Goal: Information Seeking & Learning: Learn about a topic

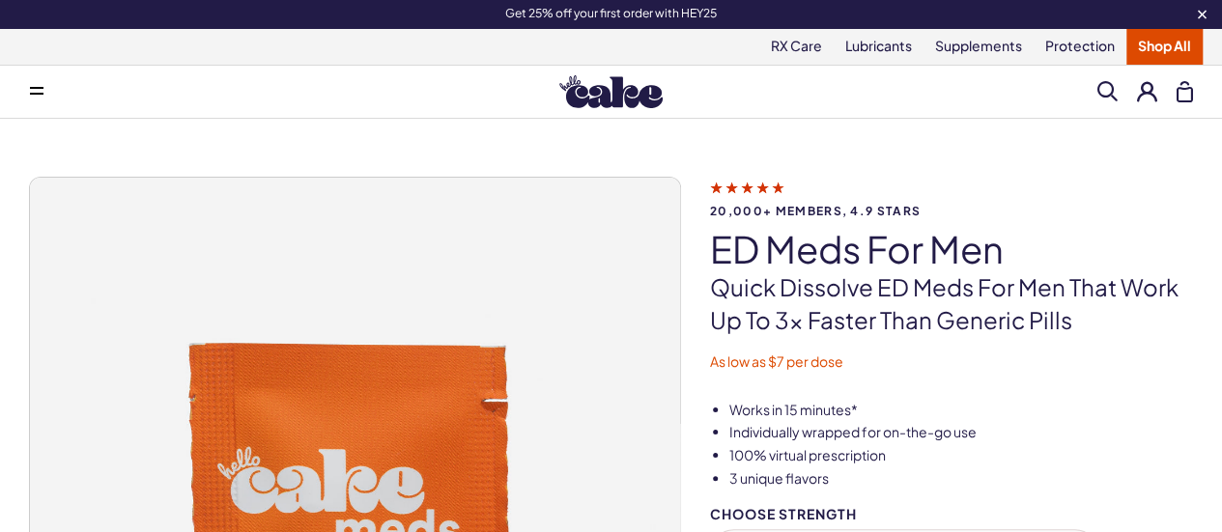
click at [36, 87] on icon at bounding box center [37, 88] width 14 height 2
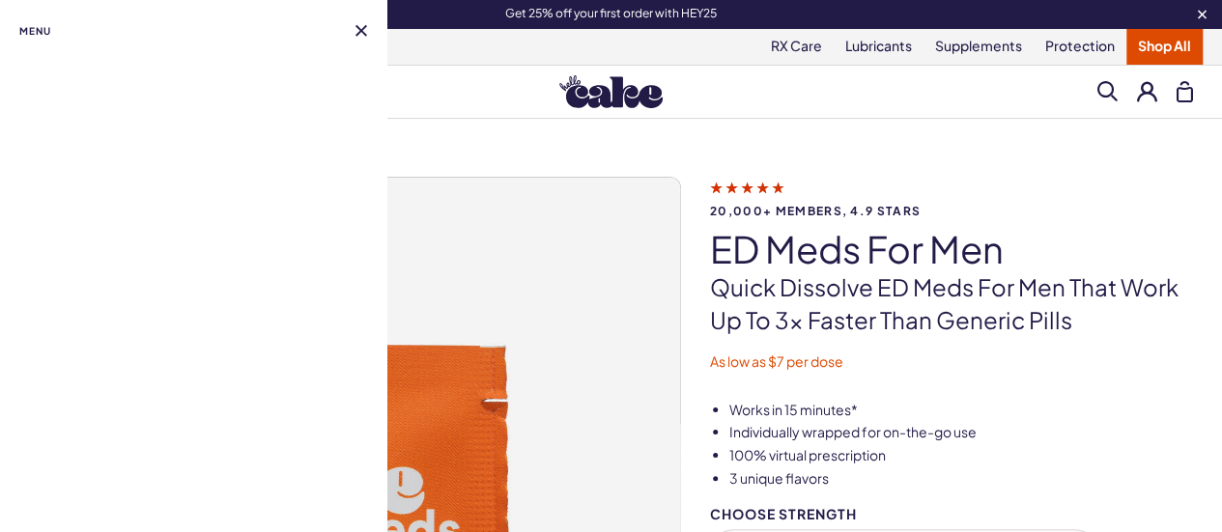
click at [40, 32] on span "Menu" at bounding box center [35, 30] width 32 height 23
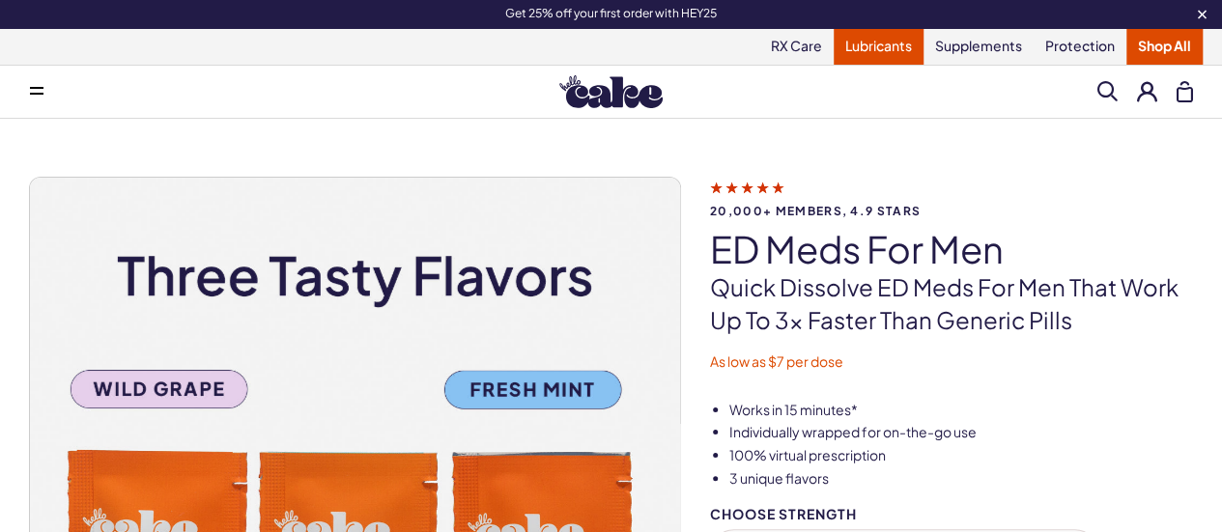
click at [868, 53] on link "Lubricants" at bounding box center [878, 46] width 90 height 37
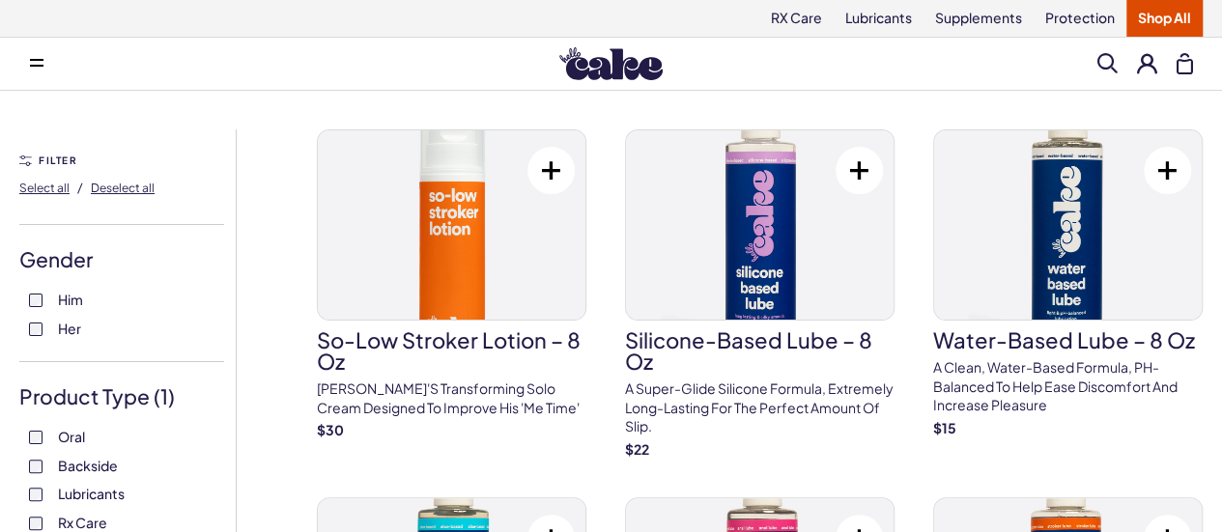
click at [1164, 26] on link "Shop All" at bounding box center [1164, 18] width 76 height 37
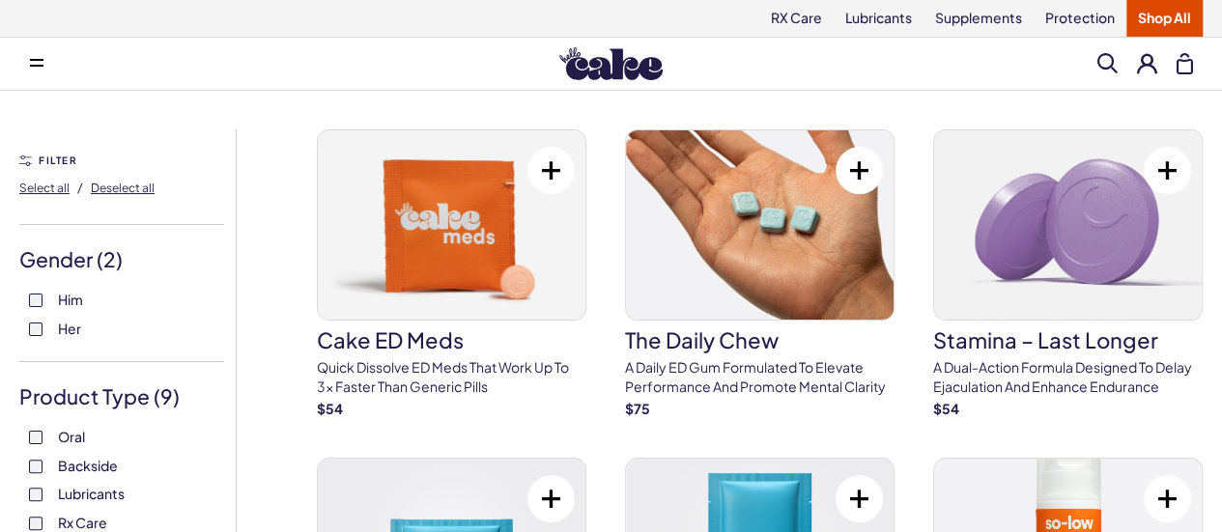
click at [646, 61] on img at bounding box center [610, 63] width 103 height 33
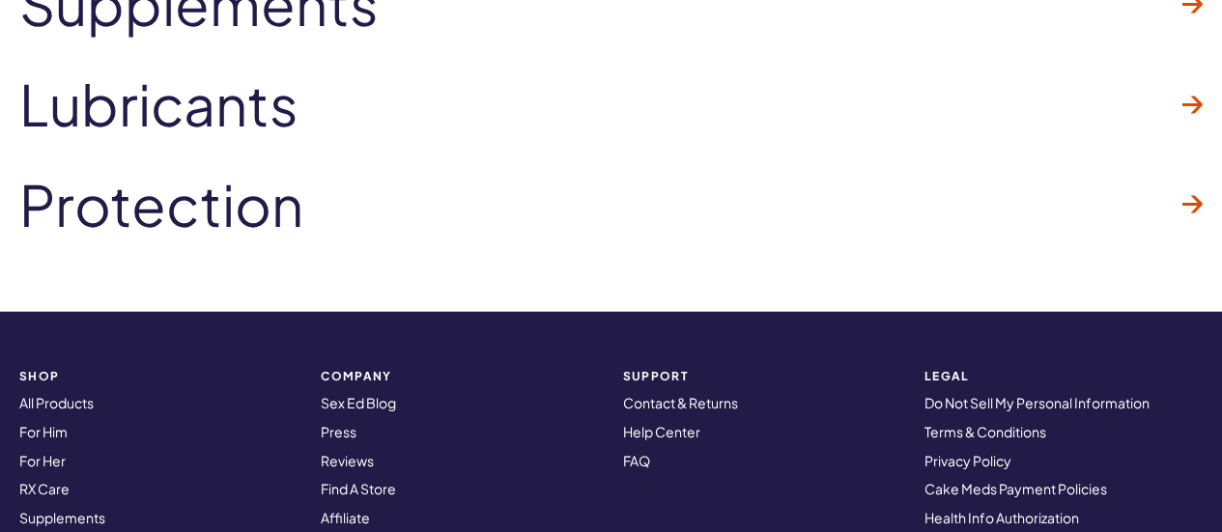
scroll to position [6084, 0]
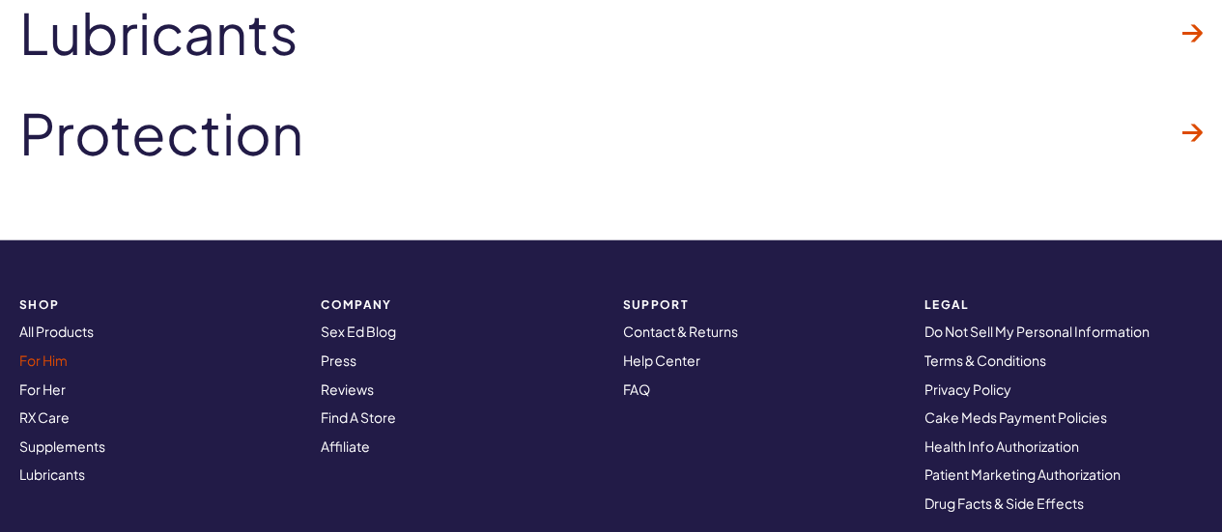
click at [68, 358] on link "For Him" at bounding box center [43, 360] width 48 height 17
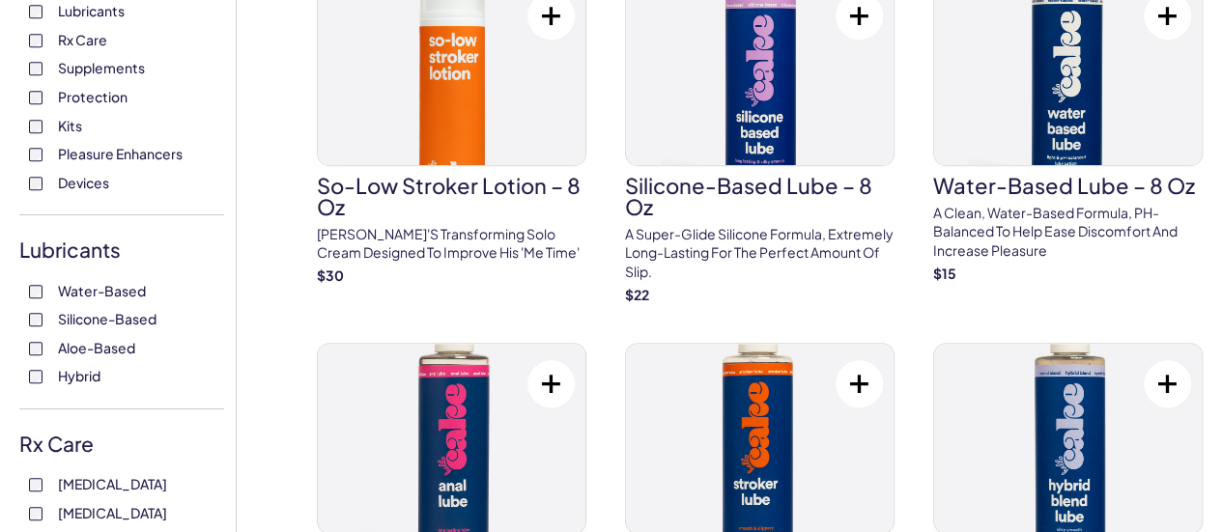
click at [94, 195] on span "Devices" at bounding box center [83, 182] width 51 height 25
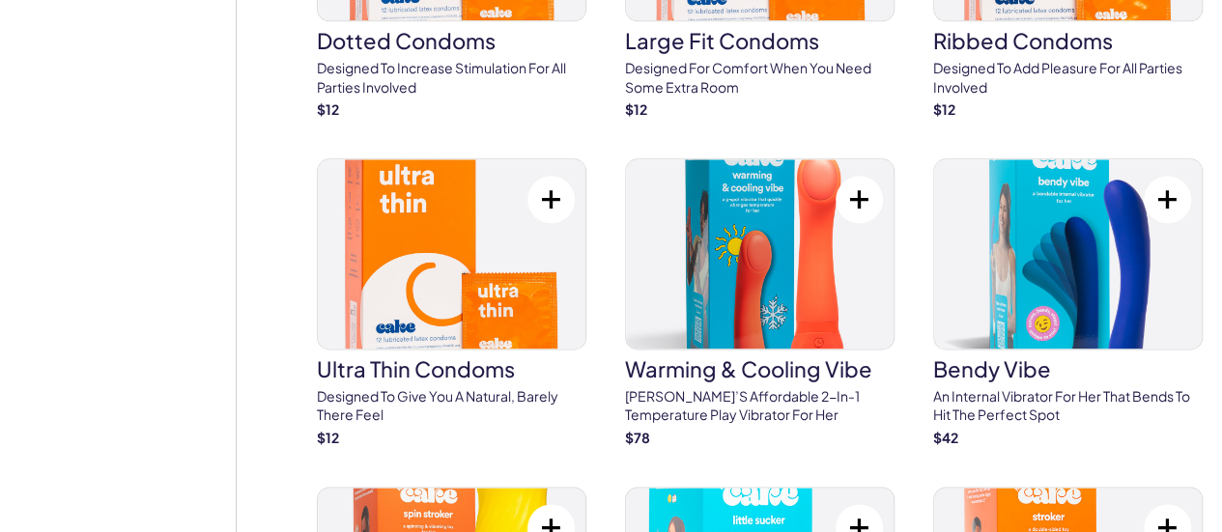
scroll to position [4732, 0]
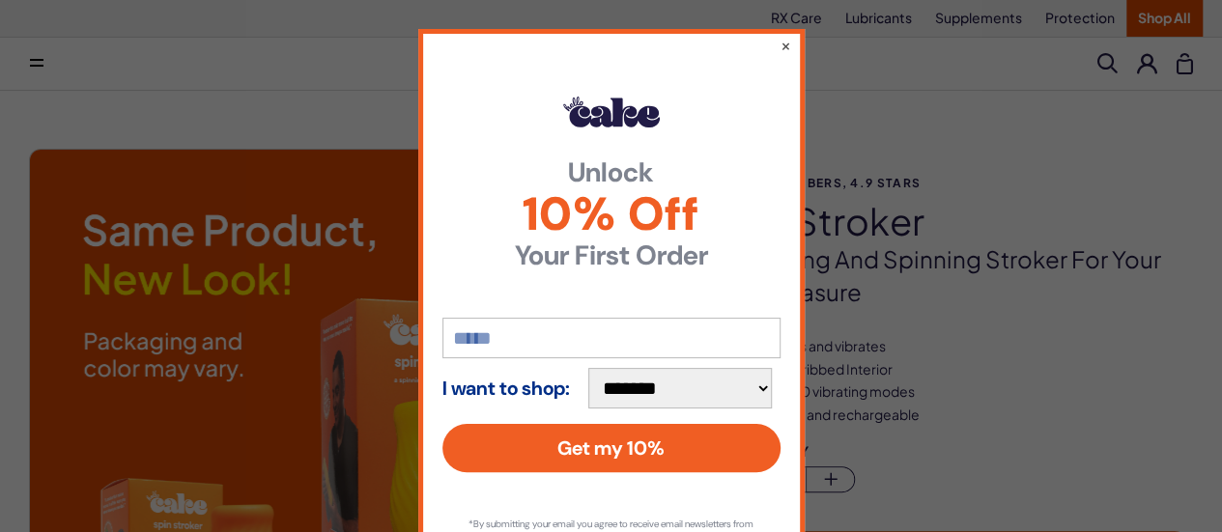
click at [772, 51] on div "**********" at bounding box center [611, 311] width 386 height 564
click at [779, 46] on button "×" at bounding box center [784, 45] width 13 height 23
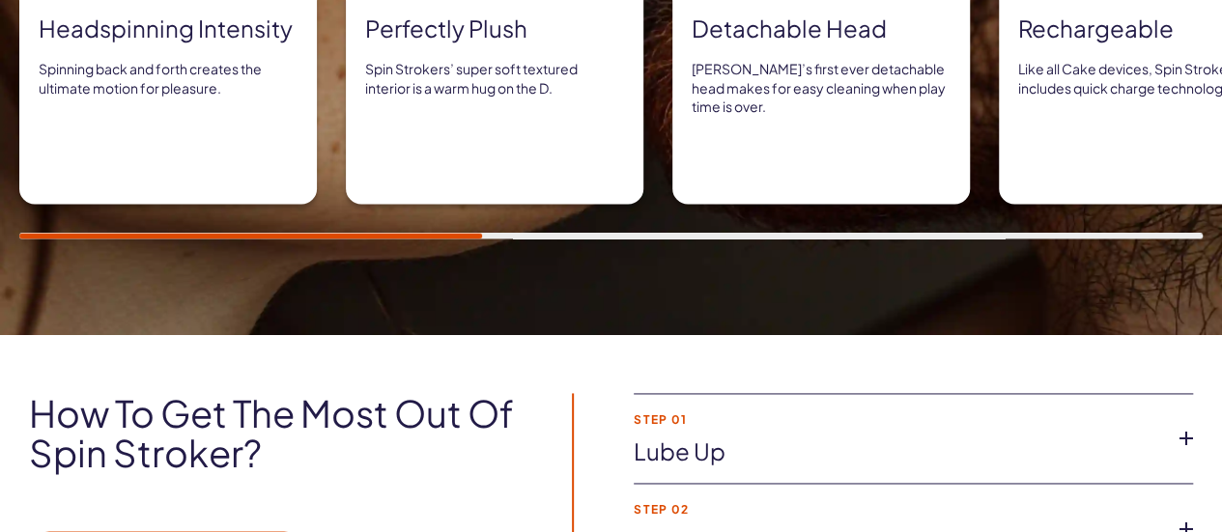
scroll to position [1255, 0]
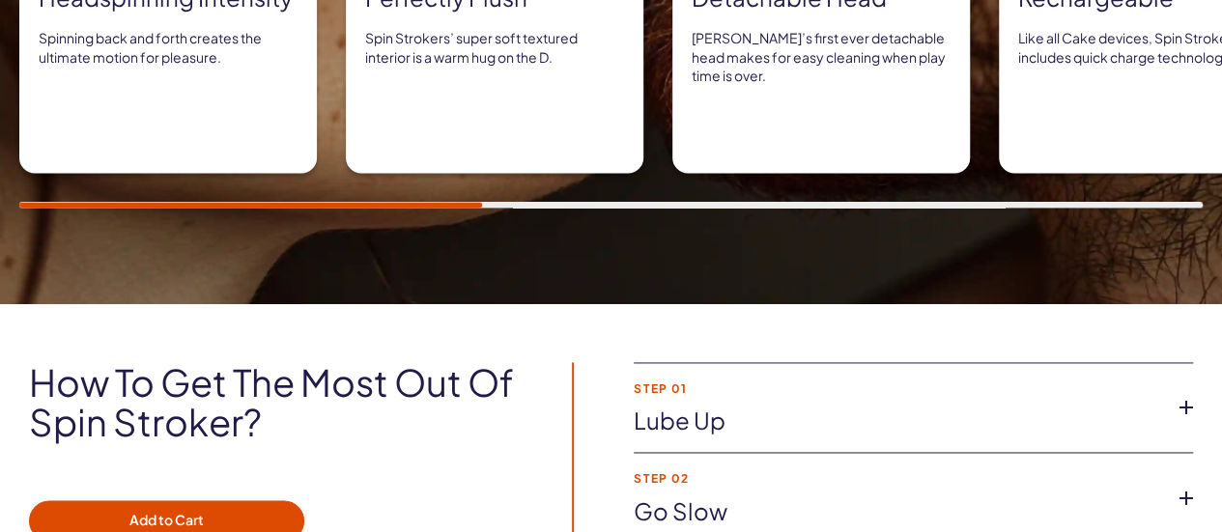
click at [705, 453] on li "Step 02 Go slow Start at the lowest setting and work your way up. Take your tim…" at bounding box center [912, 498] width 559 height 91
click at [727, 495] on link "Go slow" at bounding box center [897, 511] width 528 height 33
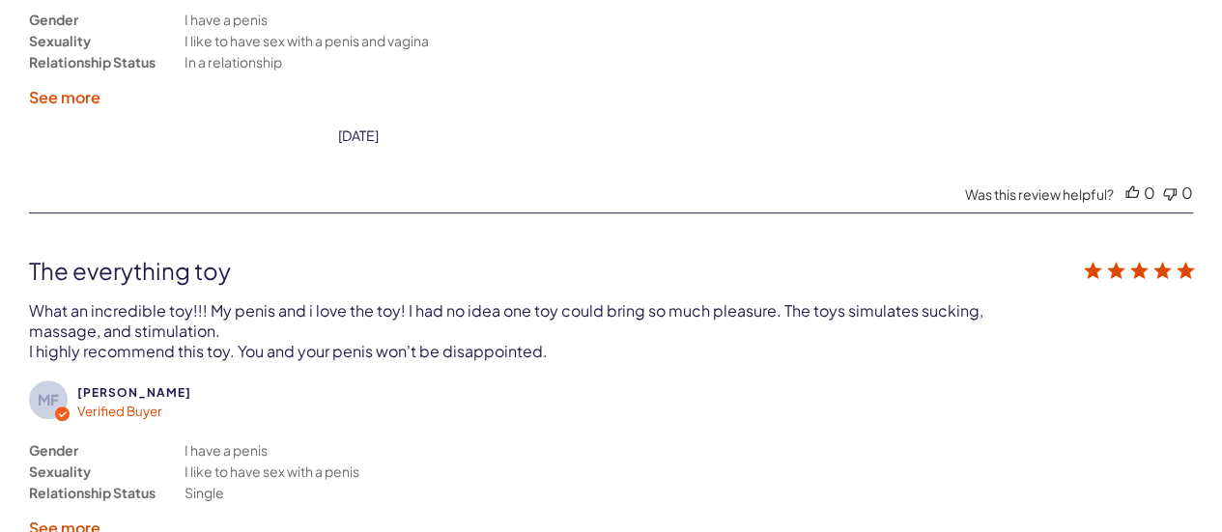
scroll to position [4056, 0]
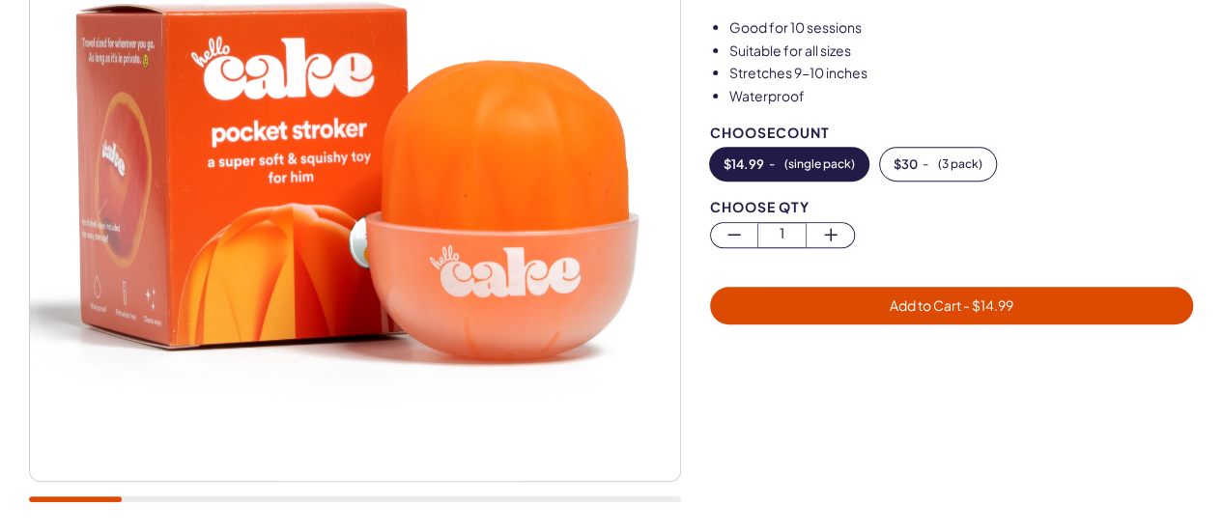
scroll to position [290, 0]
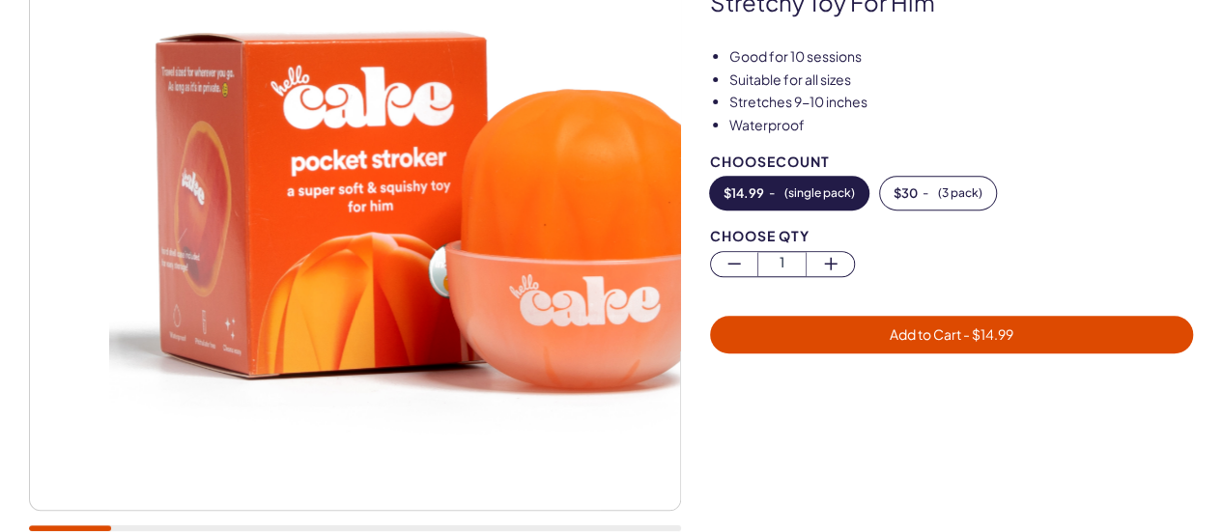
click at [371, 292] on img at bounding box center [434, 185] width 650 height 650
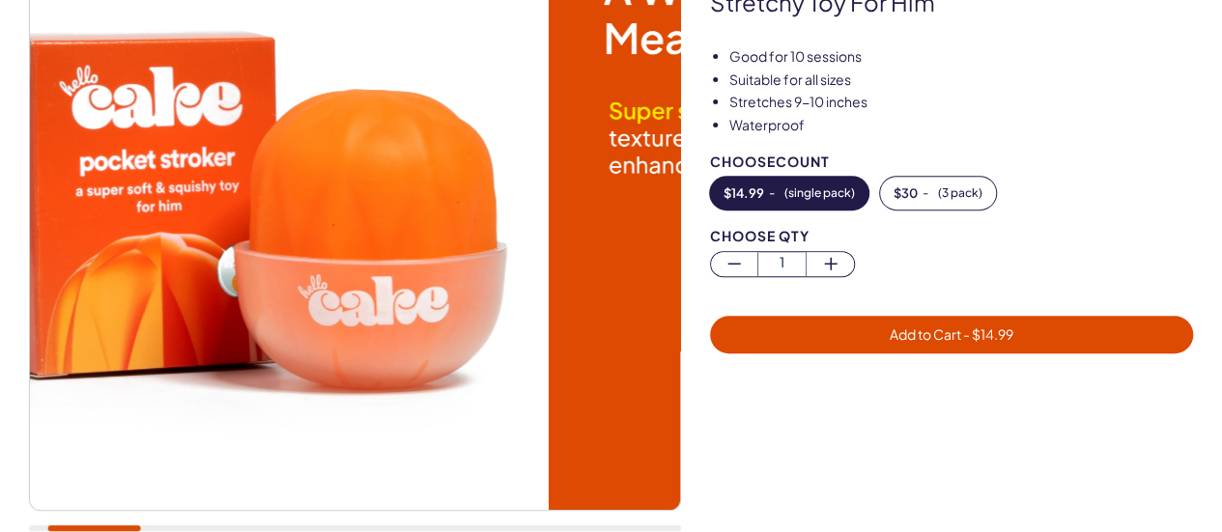
click at [160, 273] on img at bounding box center [224, 185] width 650 height 650
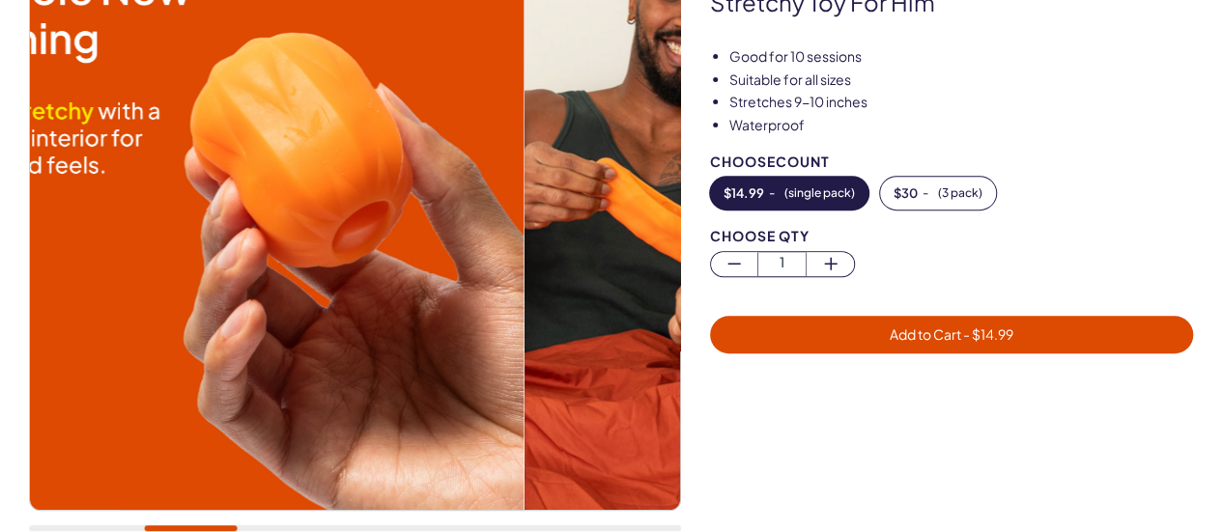
click at [278, 319] on img at bounding box center [198, 185] width 650 height 650
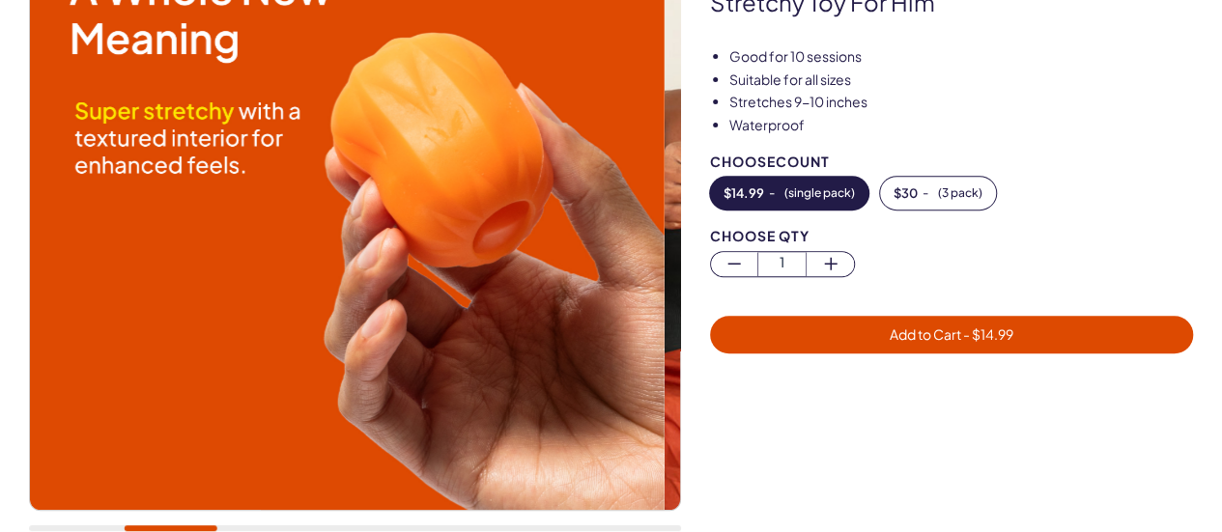
click at [310, 332] on img at bounding box center [339, 185] width 650 height 650
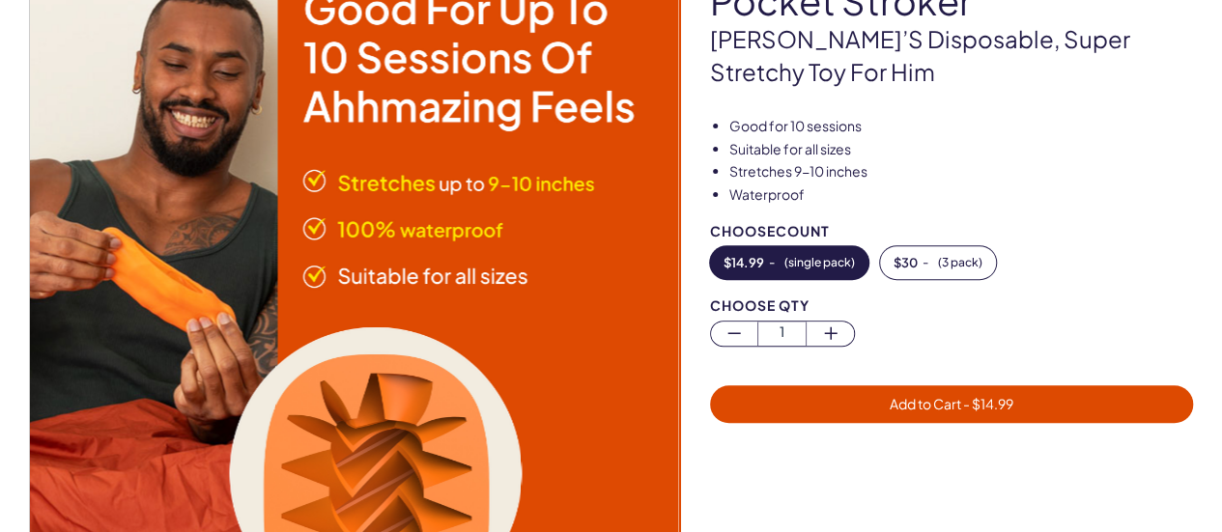
scroll to position [193, 0]
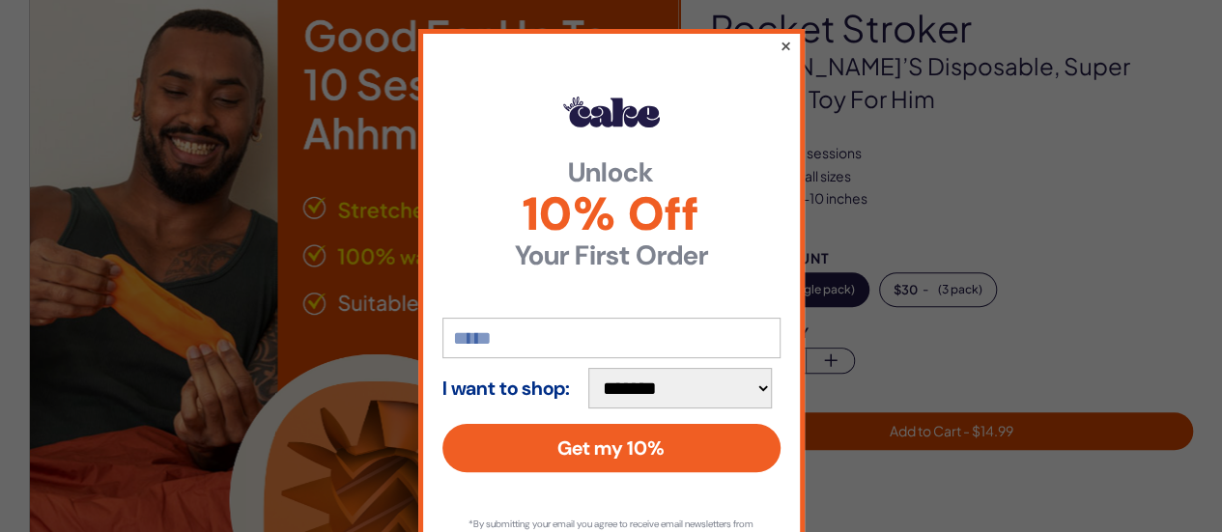
click at [782, 47] on button "×" at bounding box center [784, 45] width 13 height 23
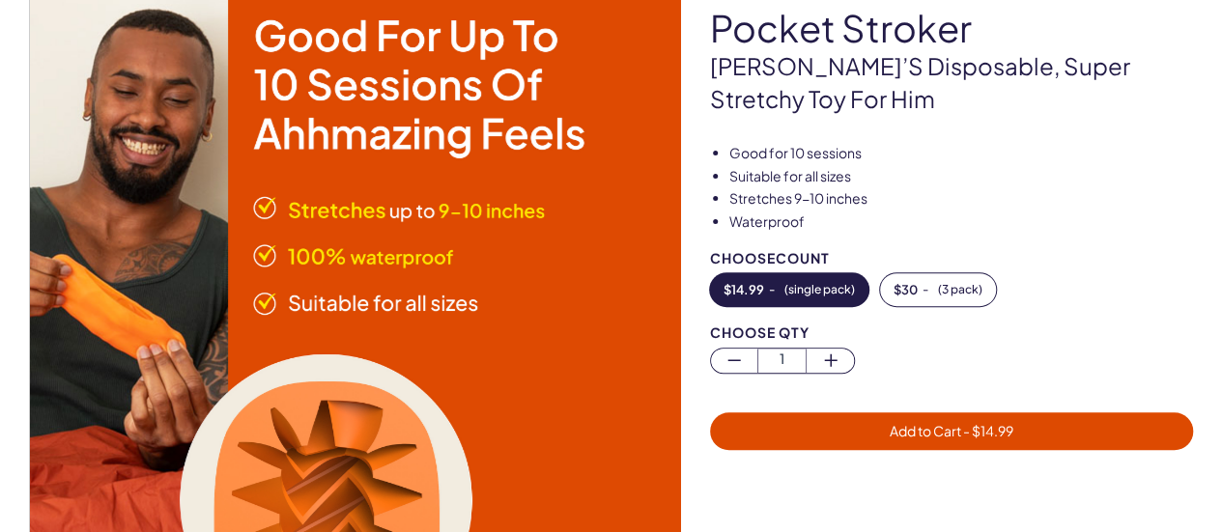
click at [395, 165] on img at bounding box center [305, 282] width 650 height 650
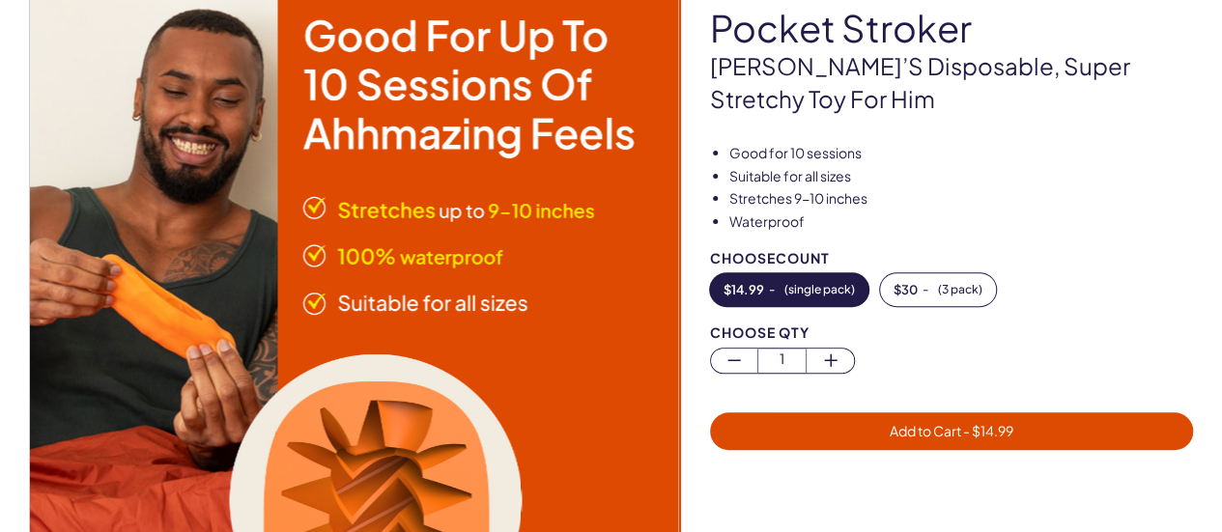
click at [197, 169] on img at bounding box center [354, 282] width 650 height 650
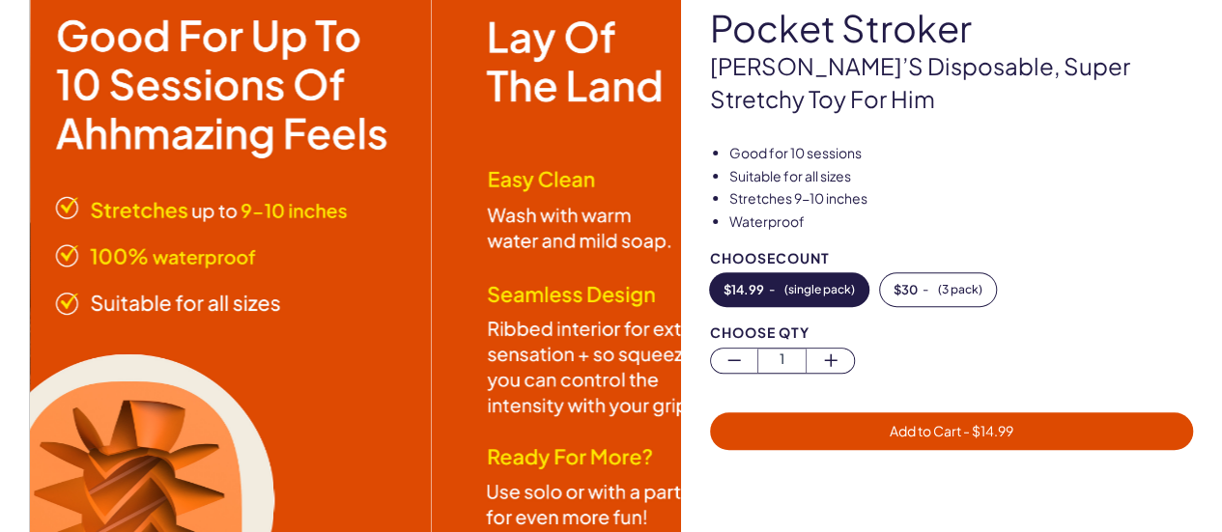
click at [224, 237] on img at bounding box center [107, 282] width 650 height 650
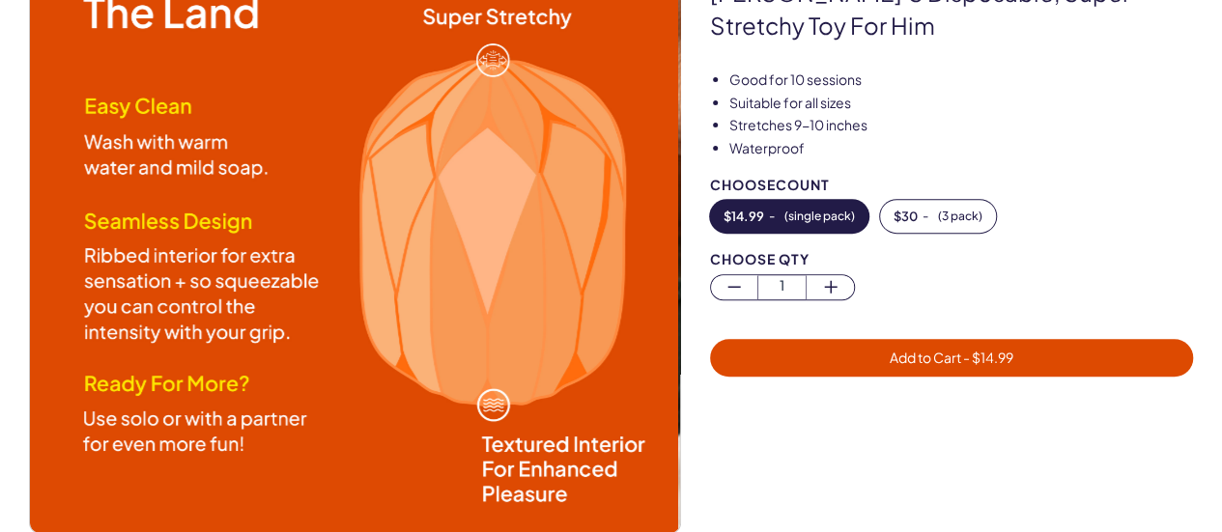
scroll to position [290, 0]
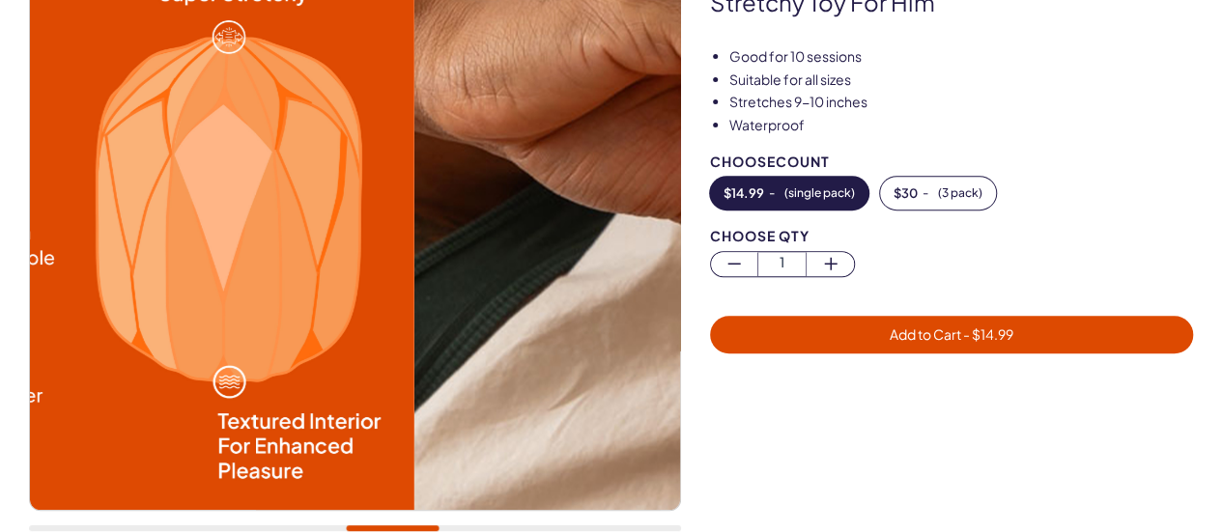
click at [309, 199] on img at bounding box center [89, 185] width 650 height 650
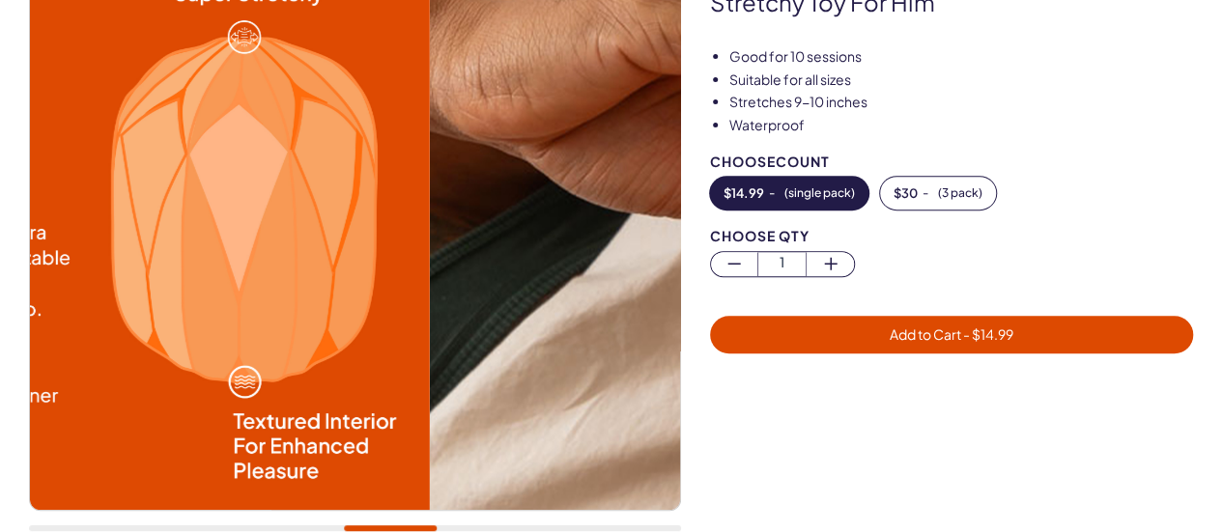
click at [147, 259] on img at bounding box center [105, 185] width 650 height 650
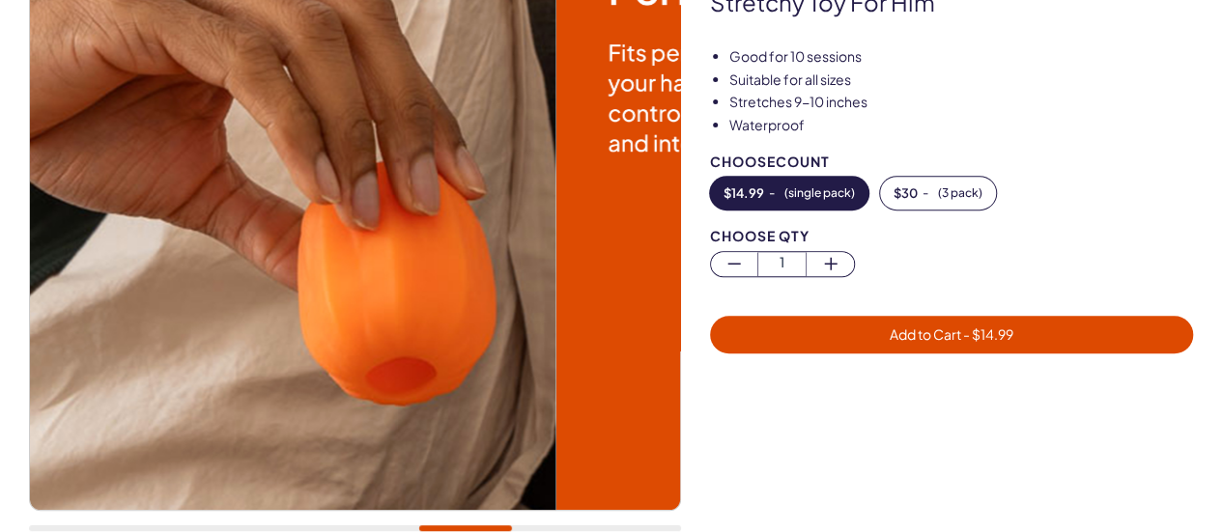
click at [127, 296] on img at bounding box center [231, 185] width 650 height 650
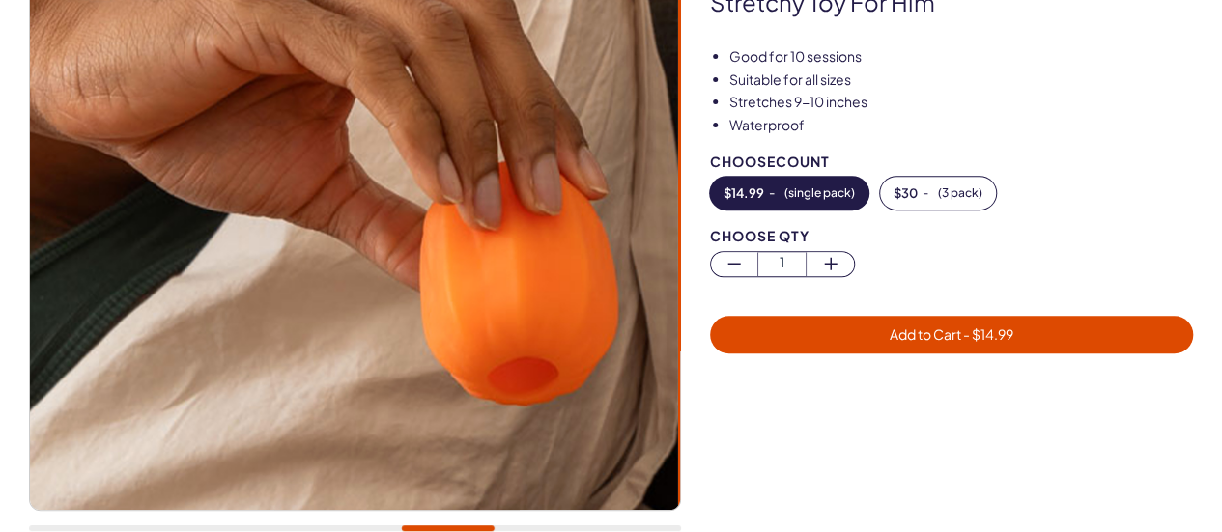
click at [6, 242] on div "20,000+ members, 4.9 stars pocket stroker Cake’s disposable, super stretchy toy…" at bounding box center [611, 205] width 1222 height 692
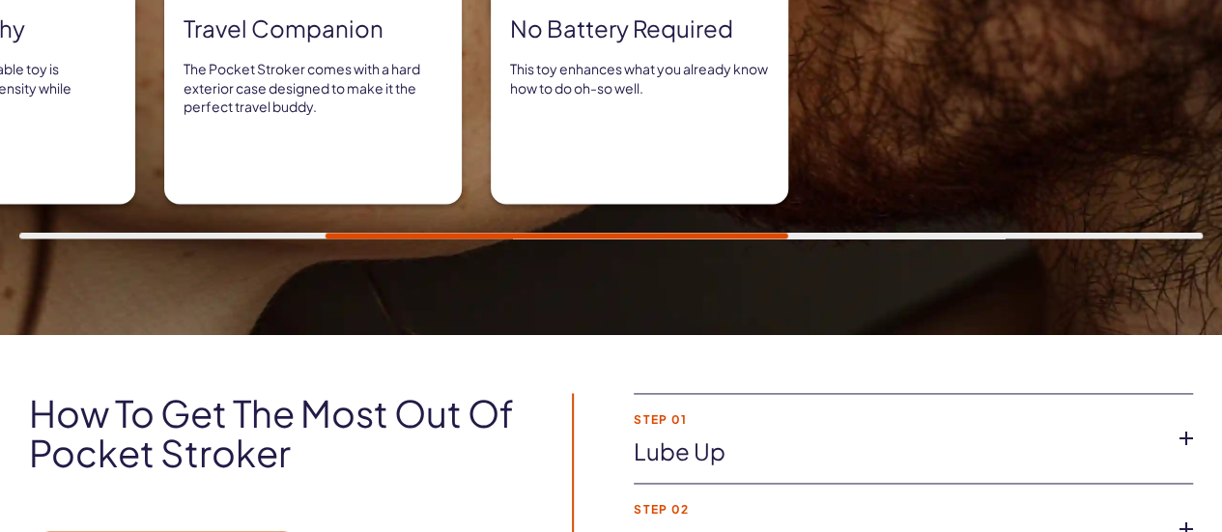
scroll to position [1255, 0]
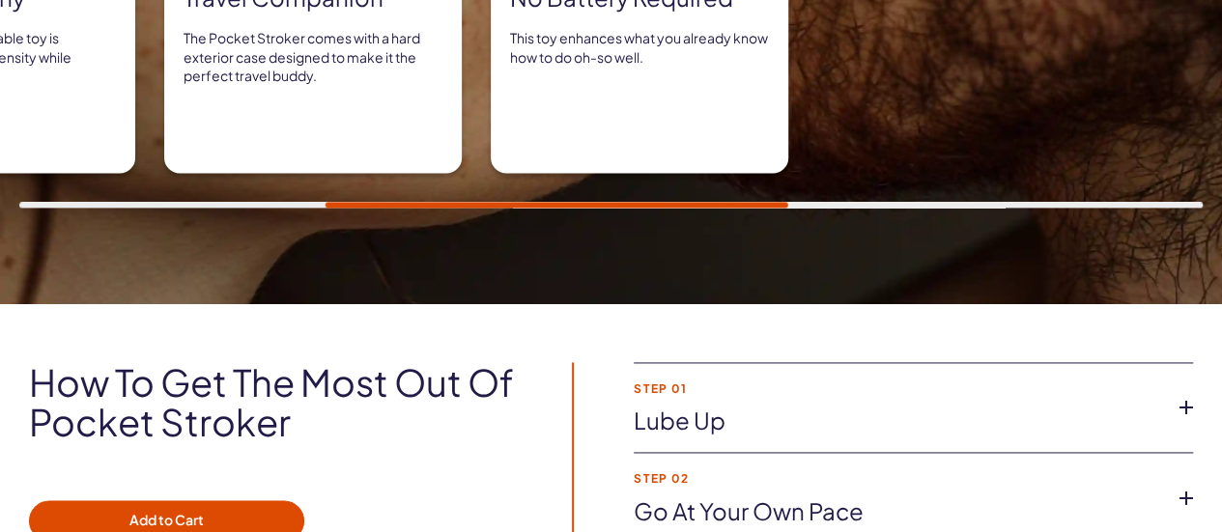
click at [769, 405] on link "Lube up" at bounding box center [897, 421] width 528 height 33
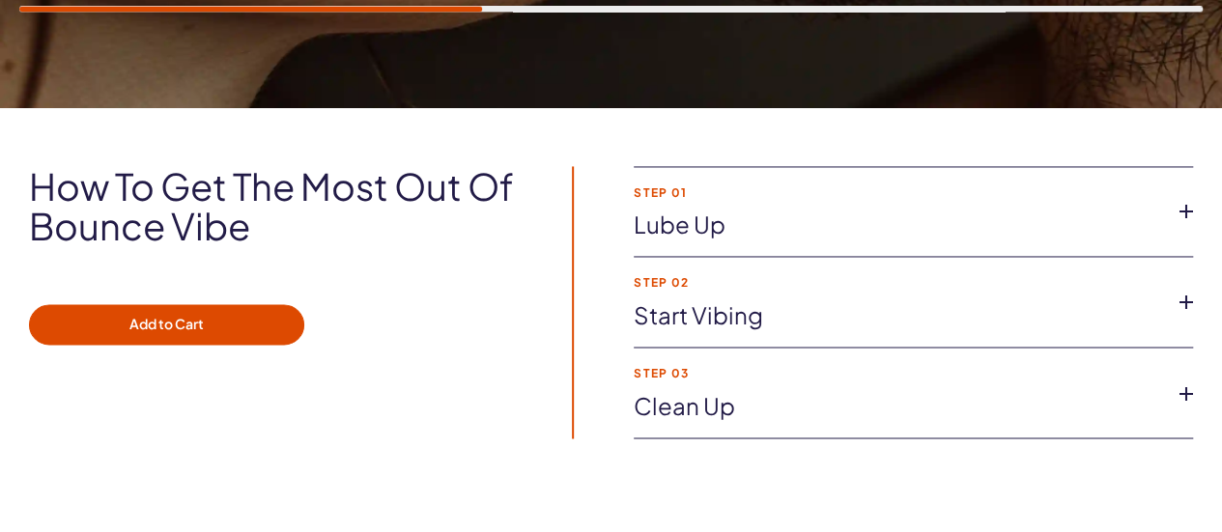
scroll to position [1255, 0]
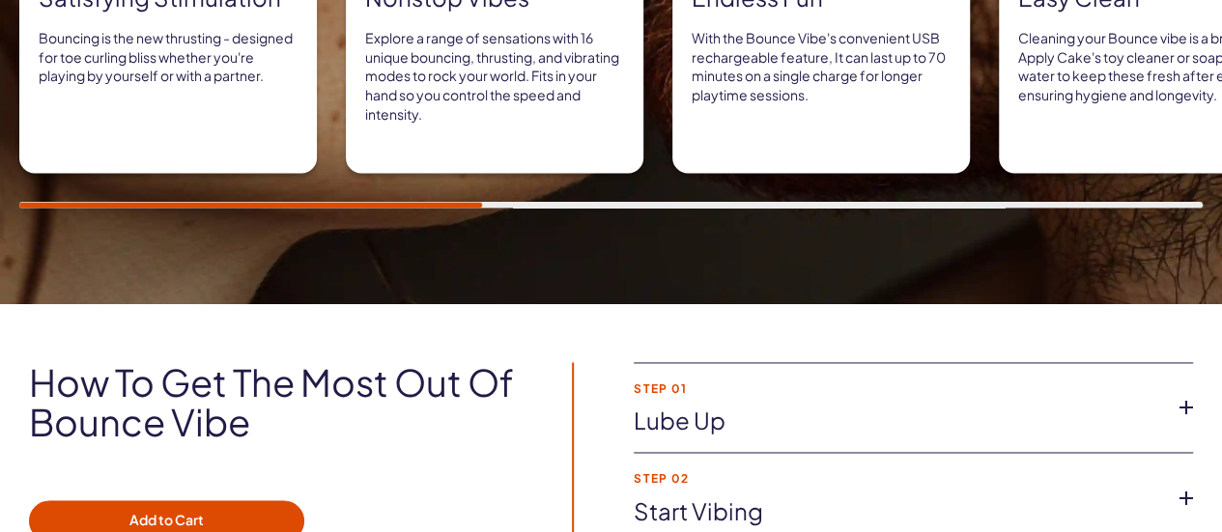
click at [713, 405] on link "Lube up" at bounding box center [897, 421] width 528 height 33
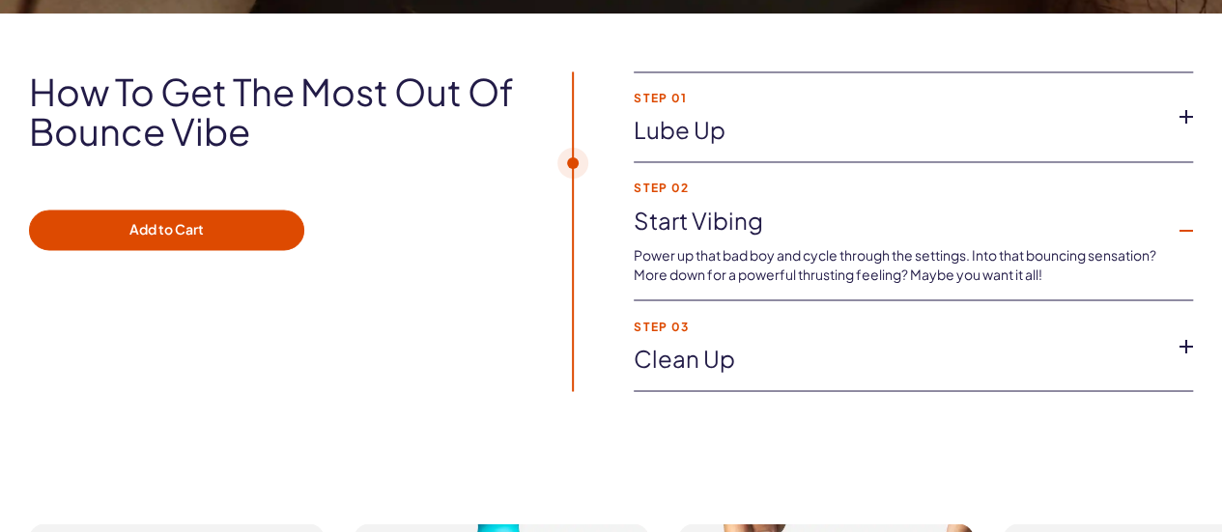
scroll to position [1545, 0]
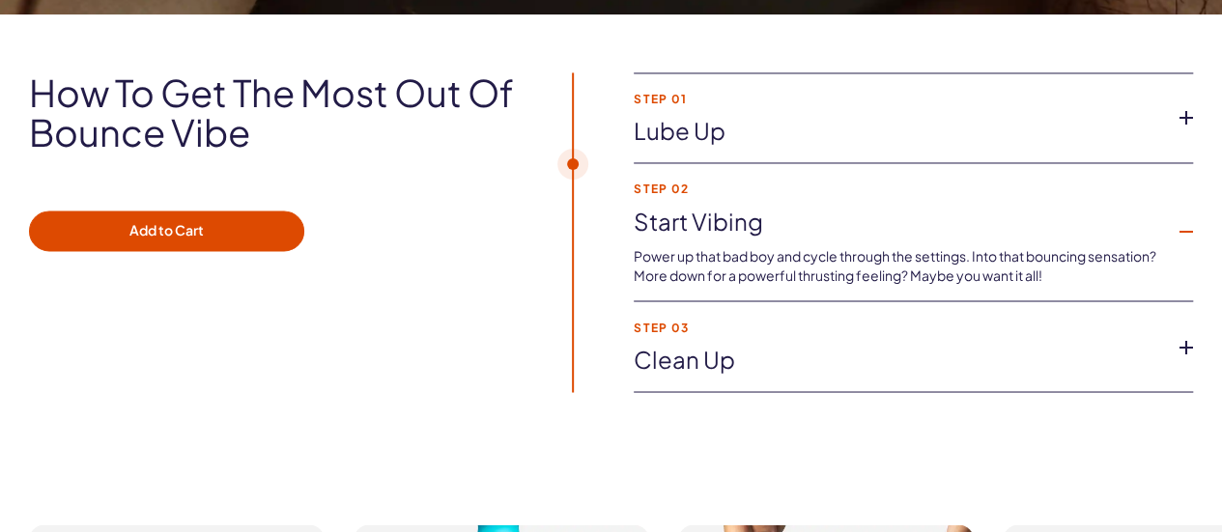
click at [788, 343] on link "Clean up" at bounding box center [897, 359] width 528 height 33
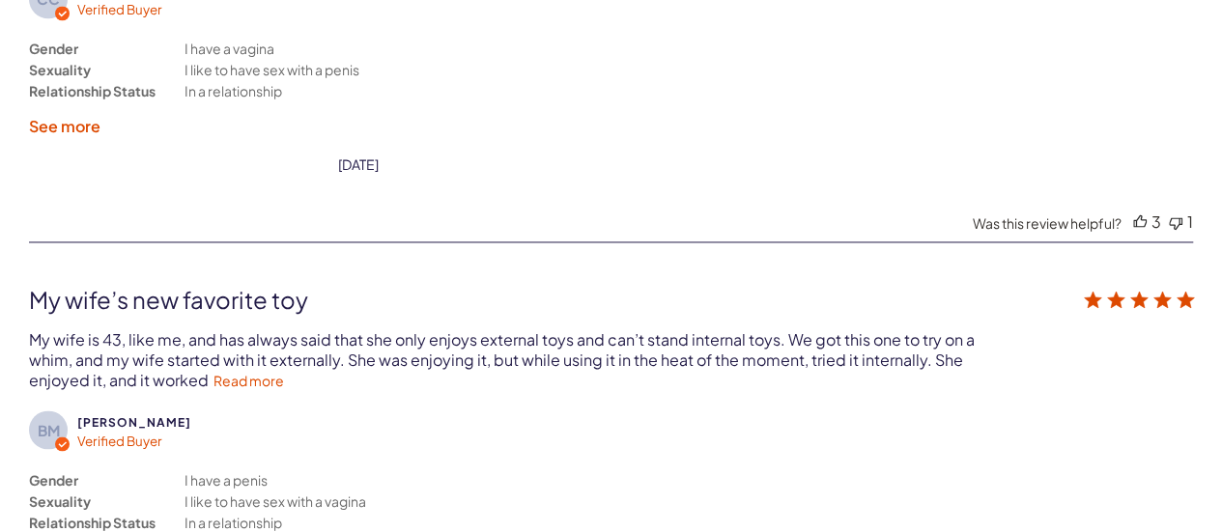
scroll to position [5118, 0]
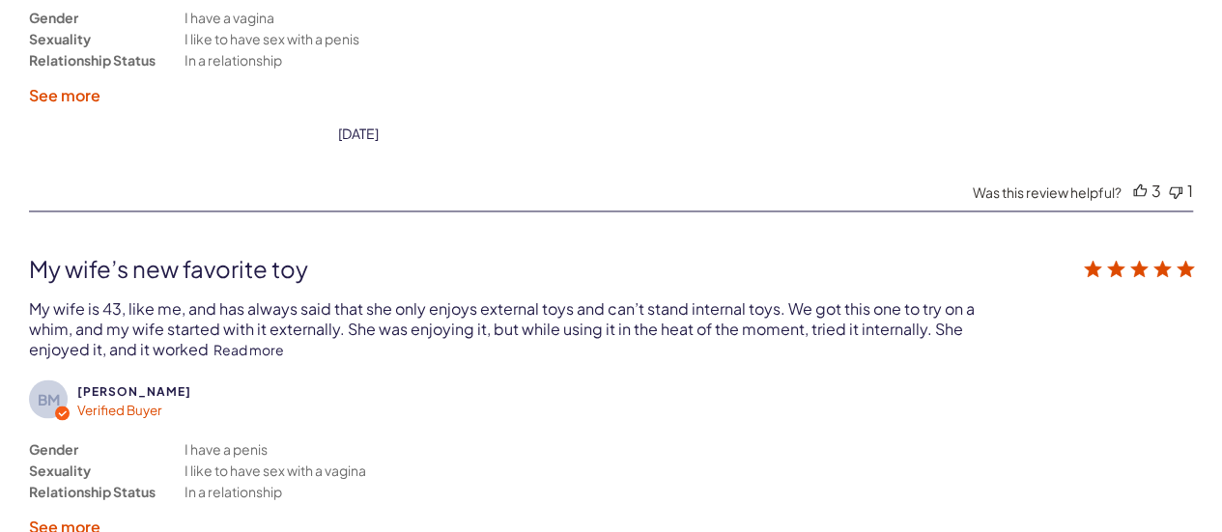
click at [272, 341] on link "Read more" at bounding box center [248, 349] width 70 height 17
